Goal: Task Accomplishment & Management: Complete application form

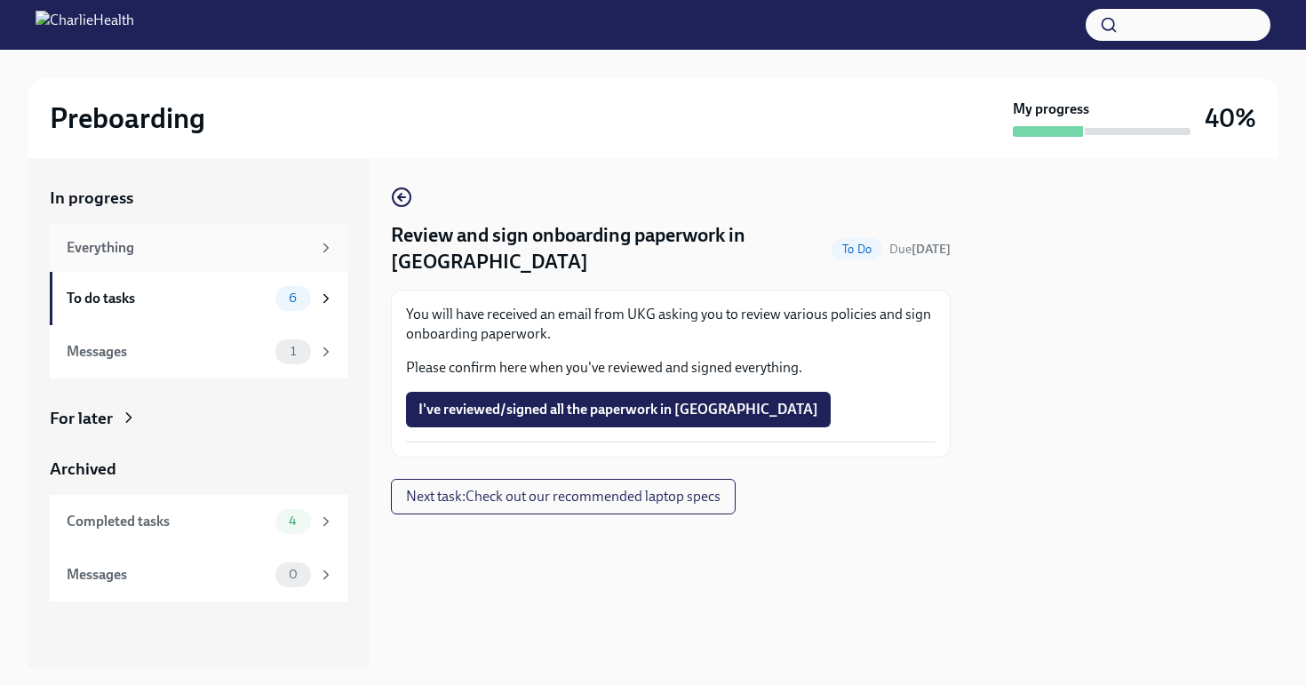
click at [116, 255] on div "Everything" at bounding box center [189, 248] width 244 height 20
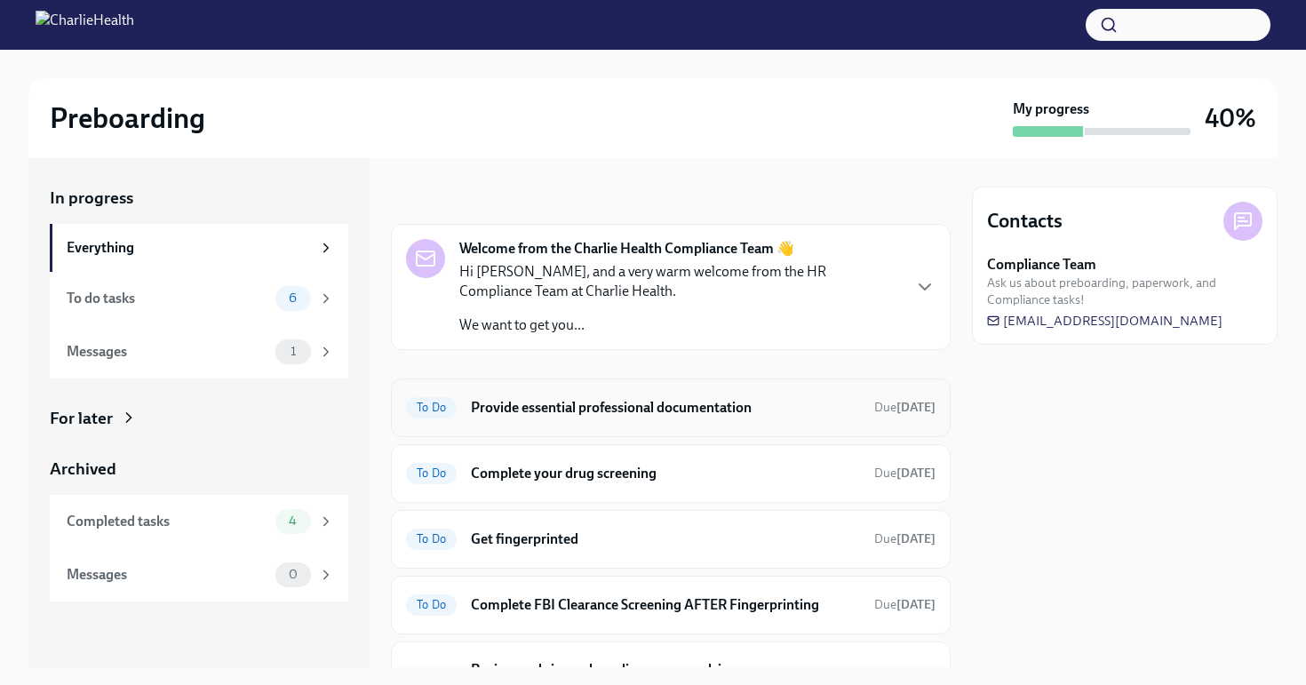
click at [652, 413] on h6 "Provide essential professional documentation" at bounding box center [665, 408] width 389 height 20
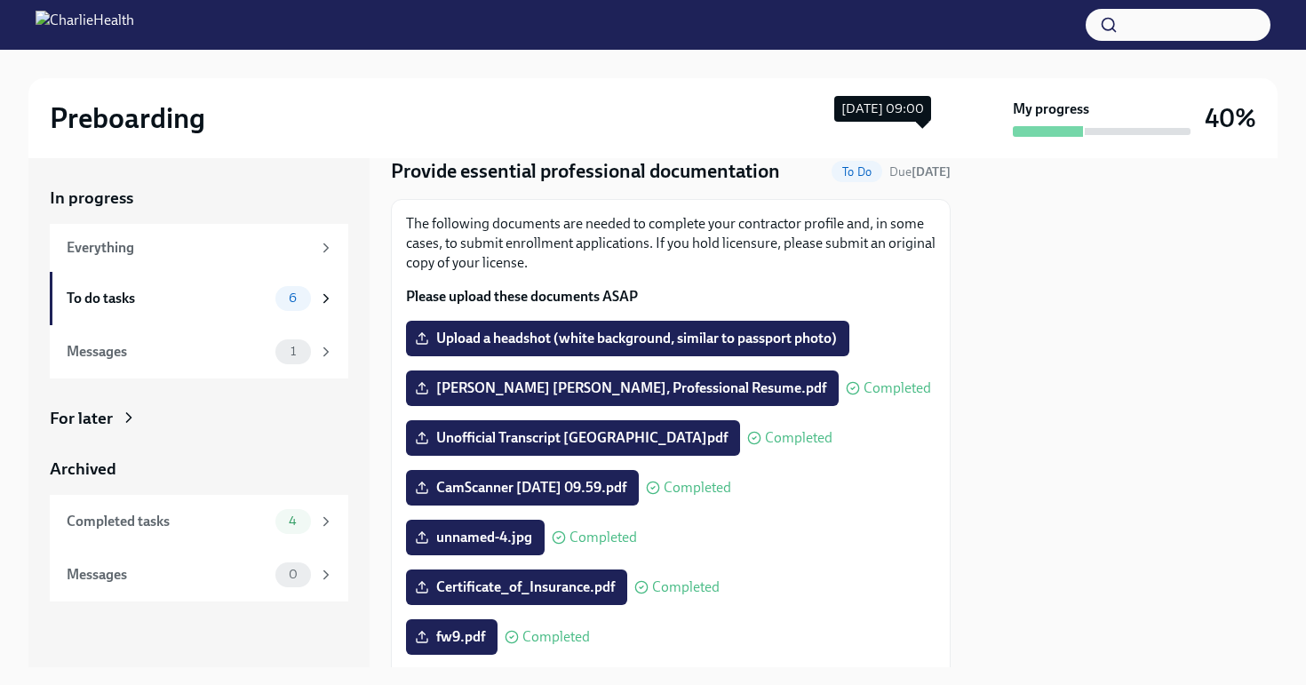
scroll to position [103, 0]
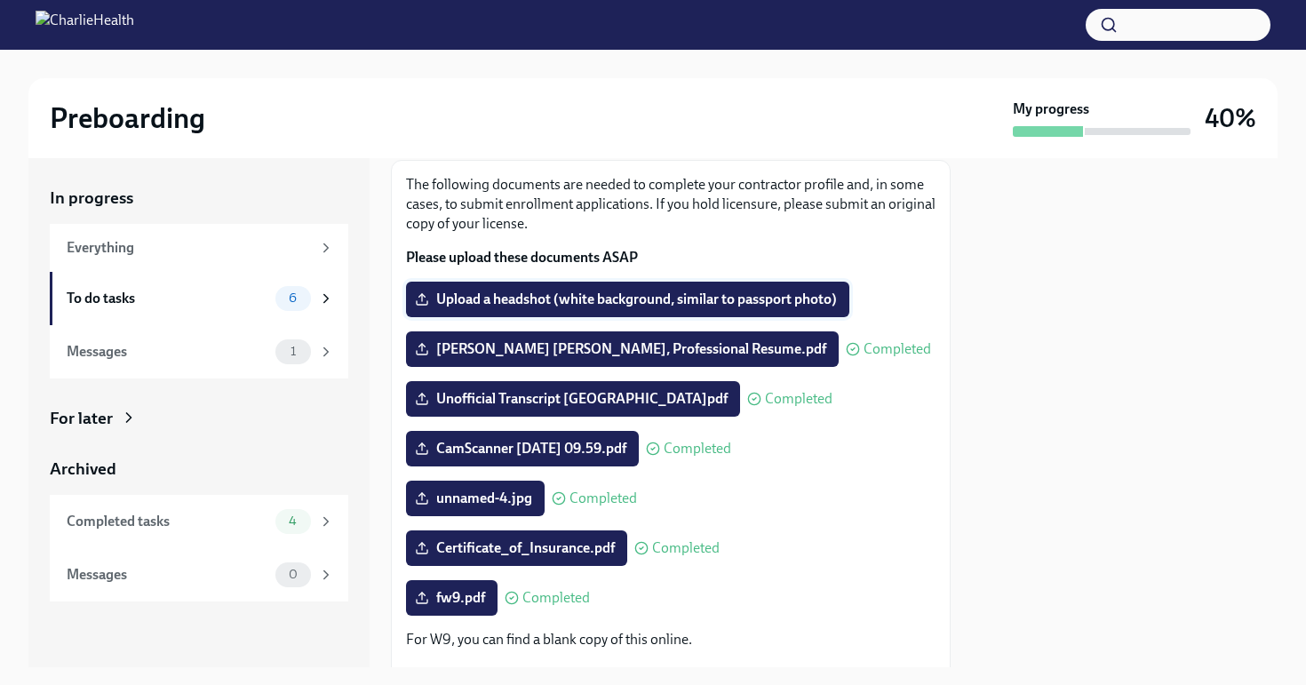
click at [773, 308] on span "Upload a headshot (white background, similar to passport photo)" at bounding box center [627, 300] width 418 height 18
click at [0, 0] on input "Upload a headshot (white background, similar to passport photo)" at bounding box center [0, 0] width 0 height 0
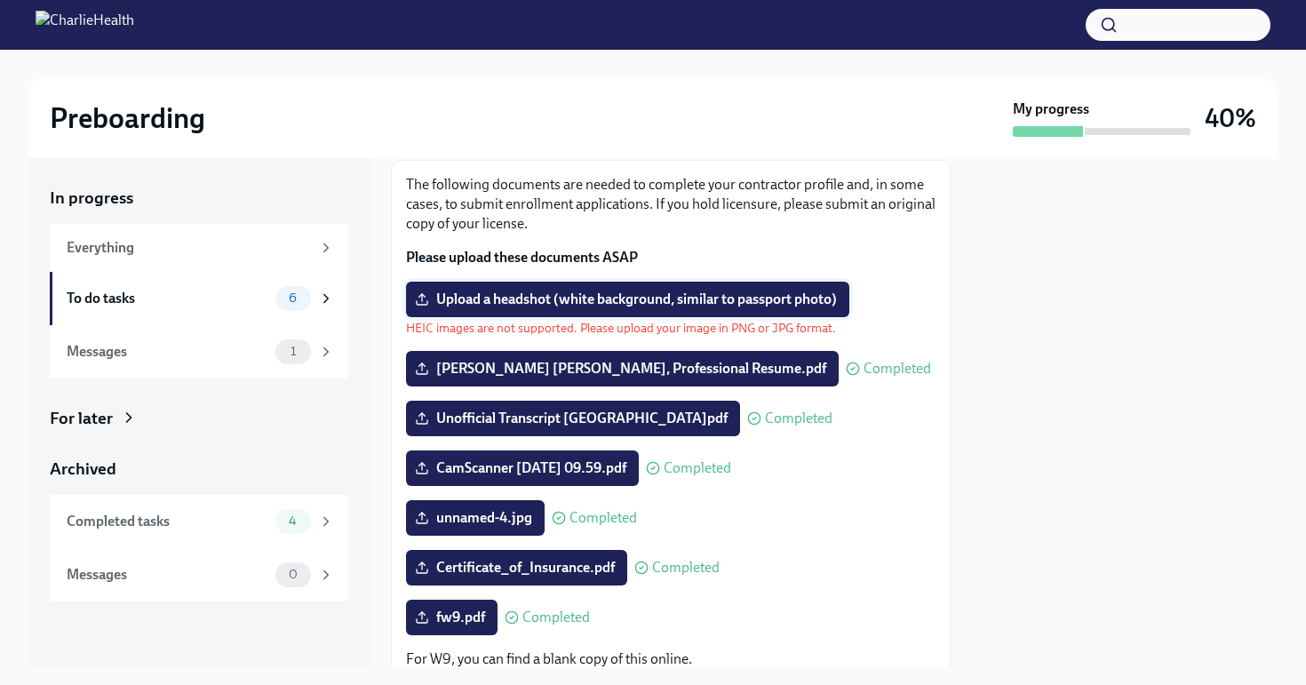
click at [792, 297] on span "Upload a headshot (white background, similar to passport photo)" at bounding box center [627, 300] width 418 height 18
click at [0, 0] on input "Upload a headshot (white background, similar to passport photo)" at bounding box center [0, 0] width 0 height 0
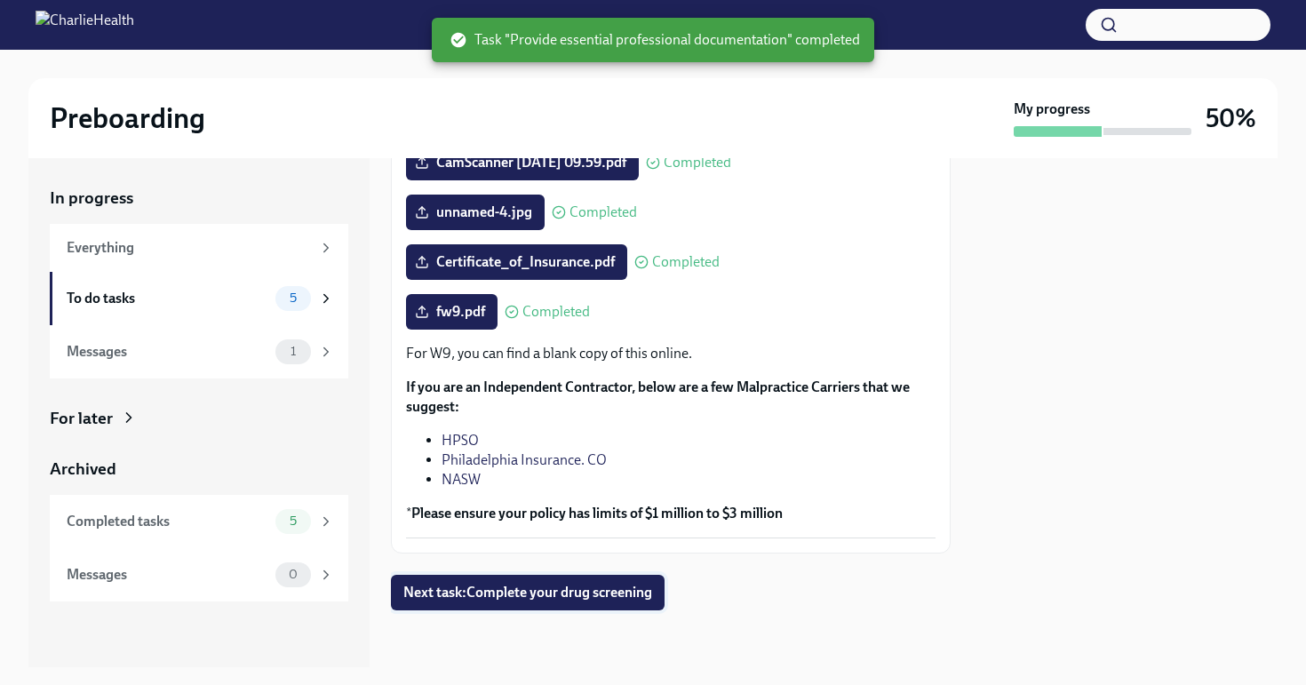
scroll to position [389, 0]
click at [602, 594] on span "Next task : Complete your drug screening" at bounding box center [527, 593] width 249 height 18
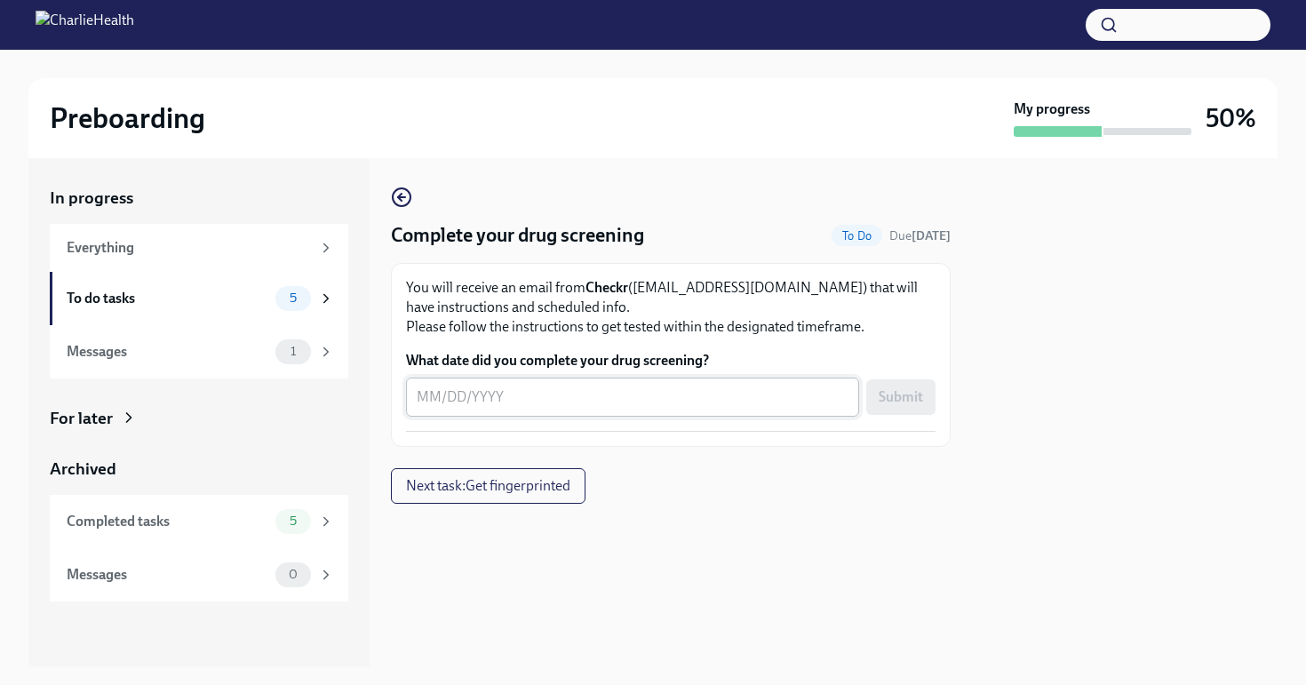
click at [418, 400] on textarea "What date did you complete your drug screening?" at bounding box center [633, 397] width 432 height 21
